Goal: Communication & Community: Participate in discussion

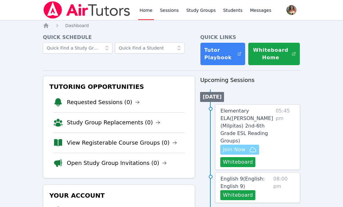
click at [235, 146] on span "Join Now" at bounding box center [234, 149] width 22 height 7
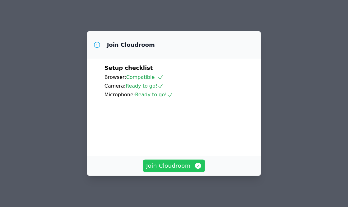
click at [188, 165] on span "Join Cloudroom" at bounding box center [174, 165] width 56 height 9
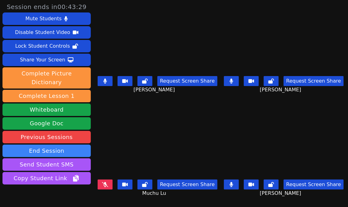
click at [232, 179] on button at bounding box center [231, 184] width 15 height 10
click at [103, 83] on button at bounding box center [105, 81] width 15 height 10
click at [230, 80] on icon at bounding box center [231, 80] width 3 height 5
click at [102, 182] on icon at bounding box center [105, 184] width 6 height 5
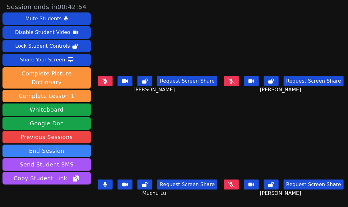
click at [102, 182] on button at bounding box center [105, 184] width 15 height 10
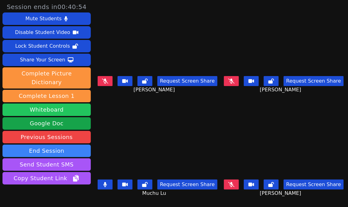
click at [75, 103] on button "Whiteboard" at bounding box center [46, 109] width 88 height 12
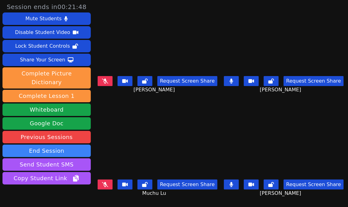
click at [104, 182] on icon at bounding box center [105, 184] width 6 height 5
click at [103, 82] on button at bounding box center [105, 81] width 15 height 10
click at [230, 79] on icon at bounding box center [232, 80] width 4 height 5
click at [228, 79] on icon at bounding box center [231, 80] width 6 height 5
click at [230, 78] on icon at bounding box center [231, 80] width 3 height 5
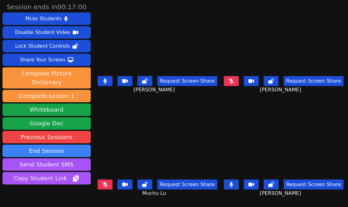
click at [229, 185] on button at bounding box center [231, 184] width 15 height 10
click at [232, 182] on icon at bounding box center [231, 184] width 6 height 5
click at [105, 184] on button at bounding box center [105, 184] width 15 height 10
click at [231, 179] on button at bounding box center [231, 184] width 15 height 10
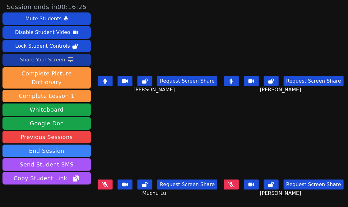
click at [58, 60] on div "Share Your Screen" at bounding box center [42, 60] width 45 height 10
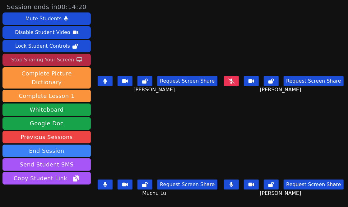
click at [105, 80] on icon at bounding box center [105, 80] width 3 height 5
click at [108, 181] on button at bounding box center [105, 184] width 15 height 10
click at [233, 179] on button at bounding box center [231, 184] width 15 height 10
click at [102, 179] on button at bounding box center [105, 184] width 15 height 10
click at [230, 81] on icon at bounding box center [231, 80] width 6 height 5
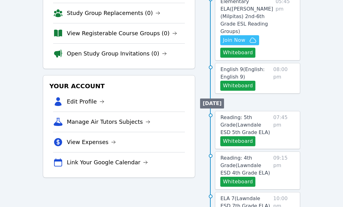
scroll to position [113, 0]
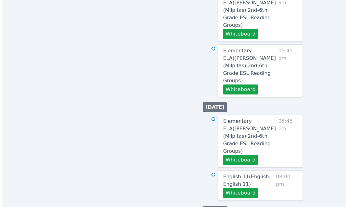
scroll to position [360, 0]
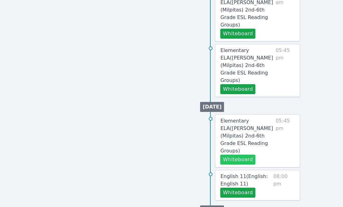
click at [234, 154] on button "Whiteboard" at bounding box center [238, 159] width 35 height 10
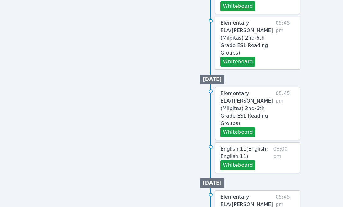
scroll to position [399, 0]
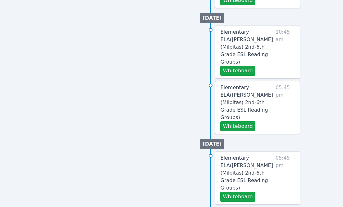
scroll to position [324, 0]
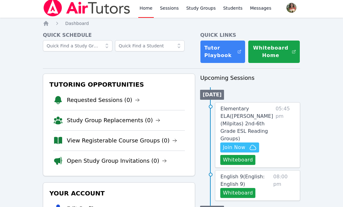
scroll to position [1, 0]
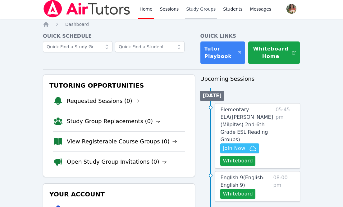
click at [192, 13] on link "Study Groups" at bounding box center [201, 9] width 32 height 20
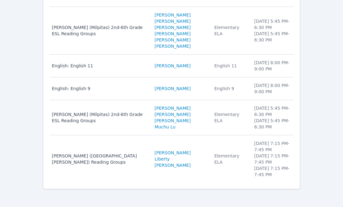
scroll to position [244, 0]
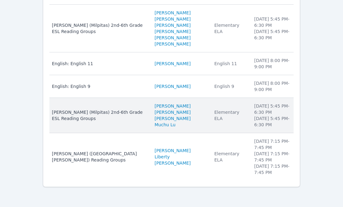
click at [108, 112] on div "[PERSON_NAME] (Milpitas) 2nd-6th Grade ESL Reading Groups" at bounding box center [99, 115] width 95 height 12
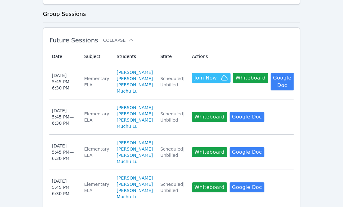
scroll to position [233, 0]
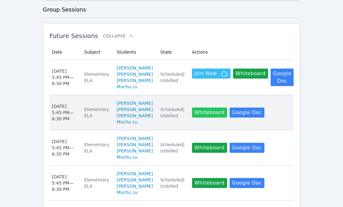
click at [210, 117] on button "Whiteboard" at bounding box center [209, 112] width 35 height 10
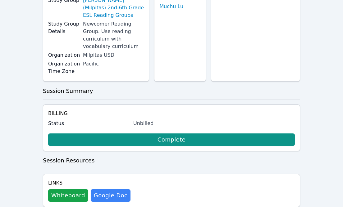
scroll to position [134, 0]
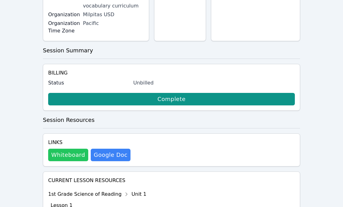
click at [79, 148] on button "Whiteboard" at bounding box center [68, 154] width 40 height 12
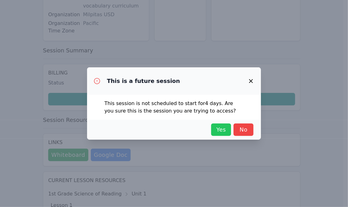
click at [219, 131] on span "Yes" at bounding box center [221, 129] width 14 height 9
